Goal: Transaction & Acquisition: Register for event/course

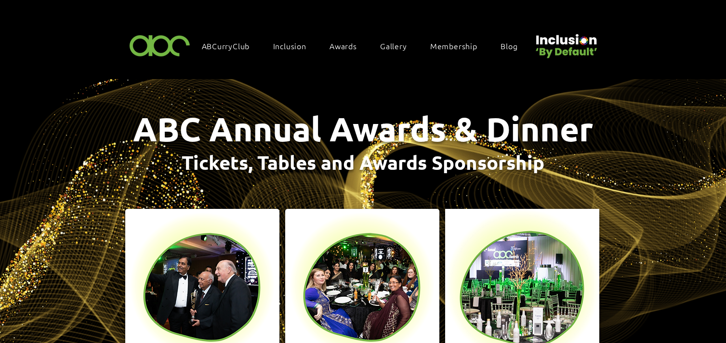
scroll to position [230, 0]
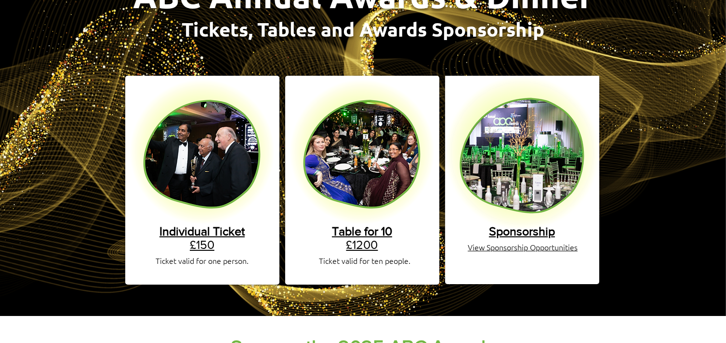
click at [195, 224] on span "Individual Ticket" at bounding box center [202, 230] width 85 height 13
